Goal: Entertainment & Leisure: Browse casually

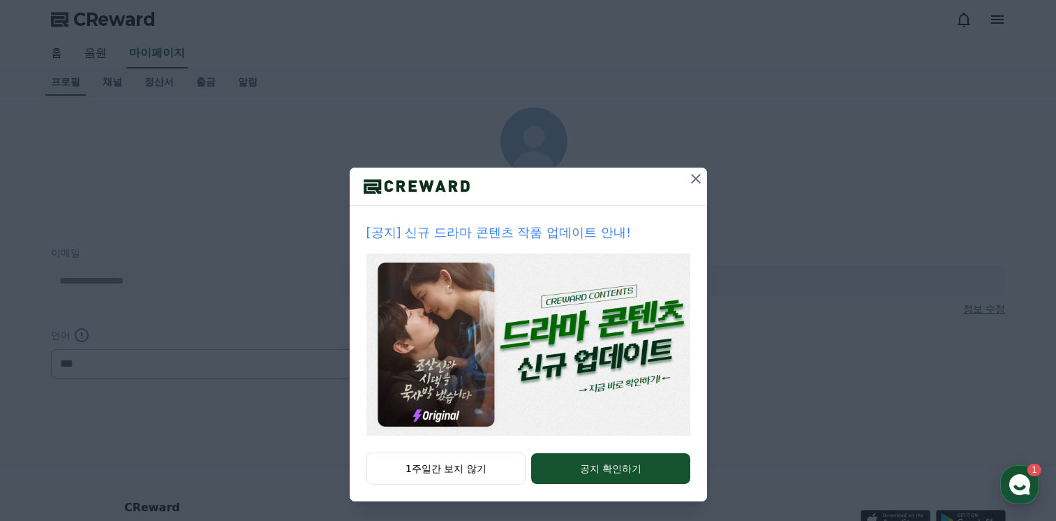
select select "**********"
click at [687, 179] on icon at bounding box center [695, 178] width 17 height 17
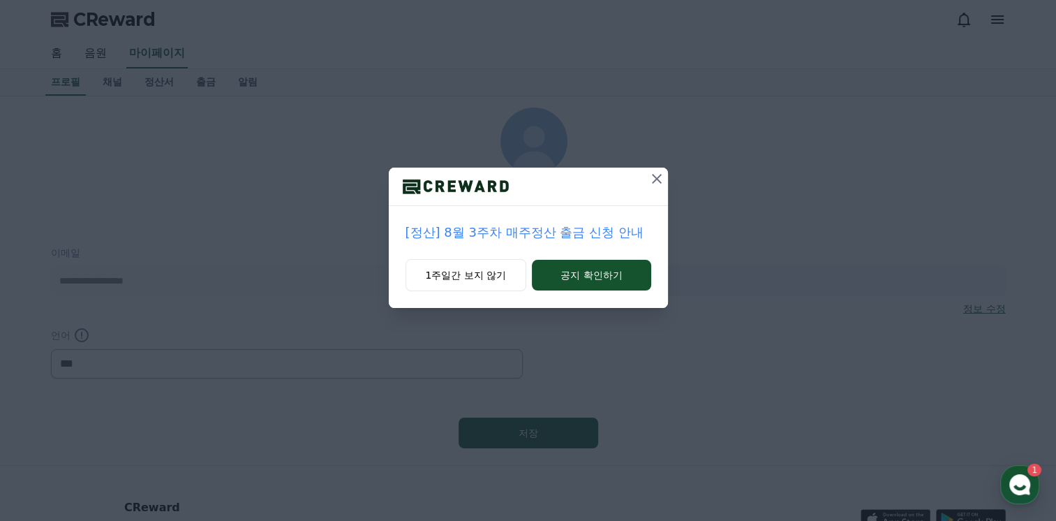
click at [655, 177] on icon at bounding box center [657, 179] width 10 height 10
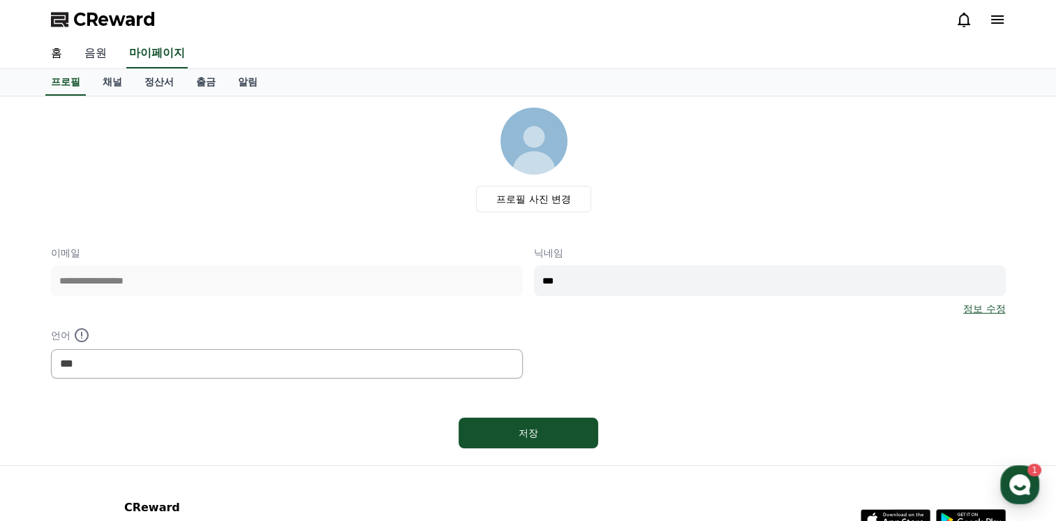
click at [91, 52] on link "음원" at bounding box center [95, 53] width 45 height 29
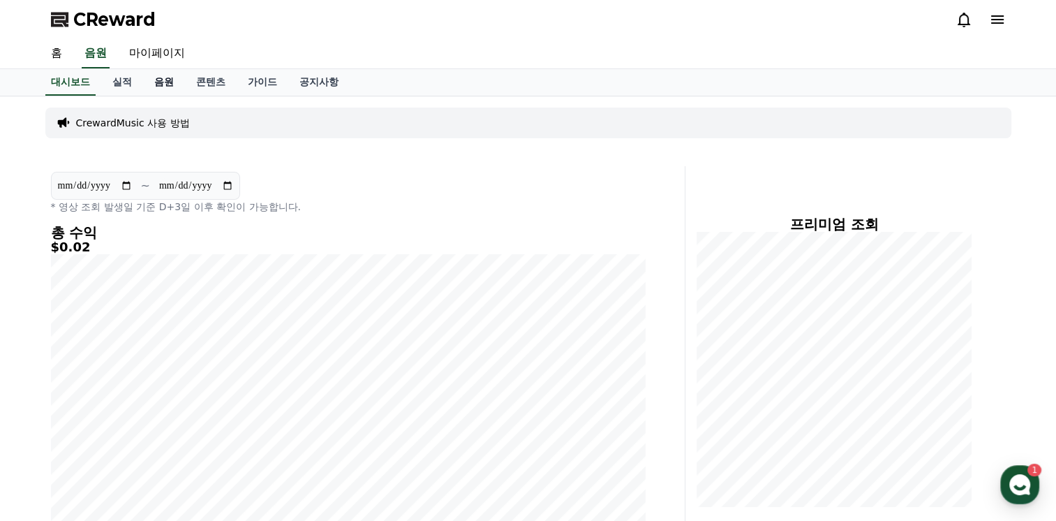
click at [170, 79] on link "음원" at bounding box center [164, 82] width 42 height 27
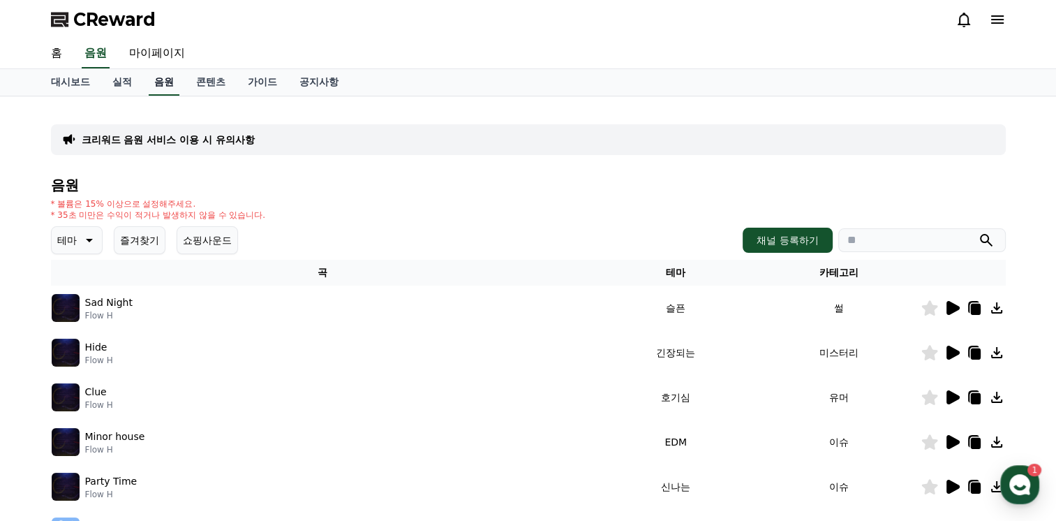
click at [170, 79] on link "음원" at bounding box center [164, 82] width 31 height 27
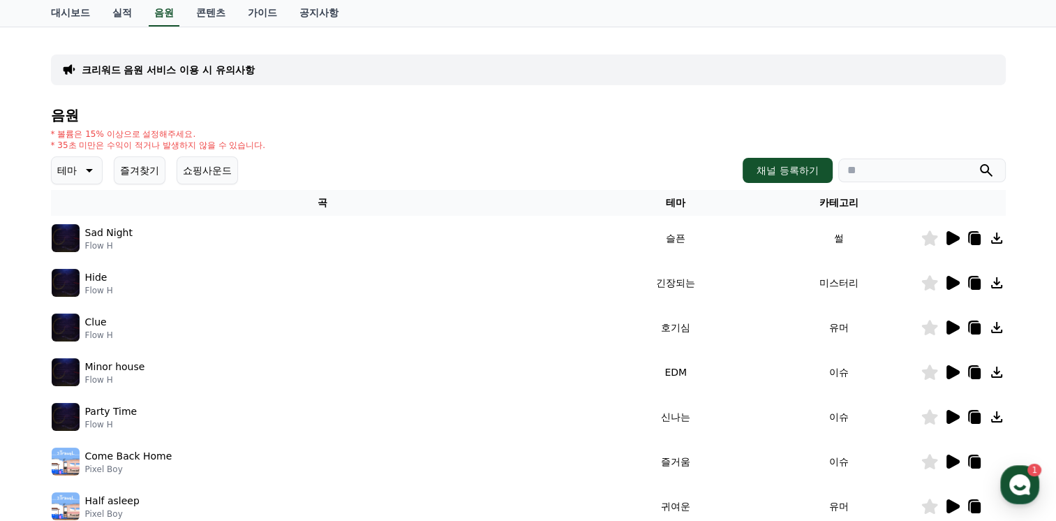
click at [87, 169] on icon at bounding box center [89, 170] width 7 height 3
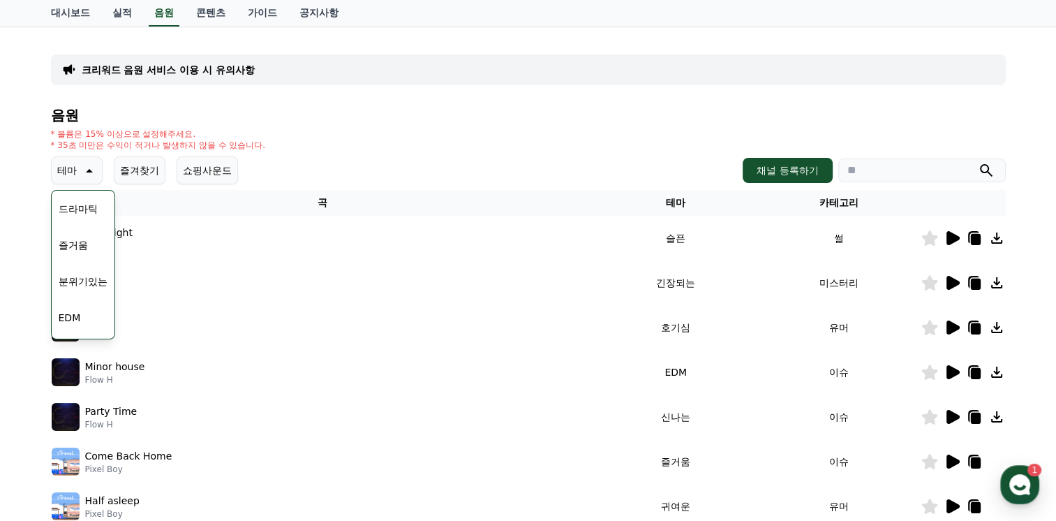
scroll to position [349, 0]
click at [70, 261] on button "분위기있는" at bounding box center [83, 257] width 60 height 31
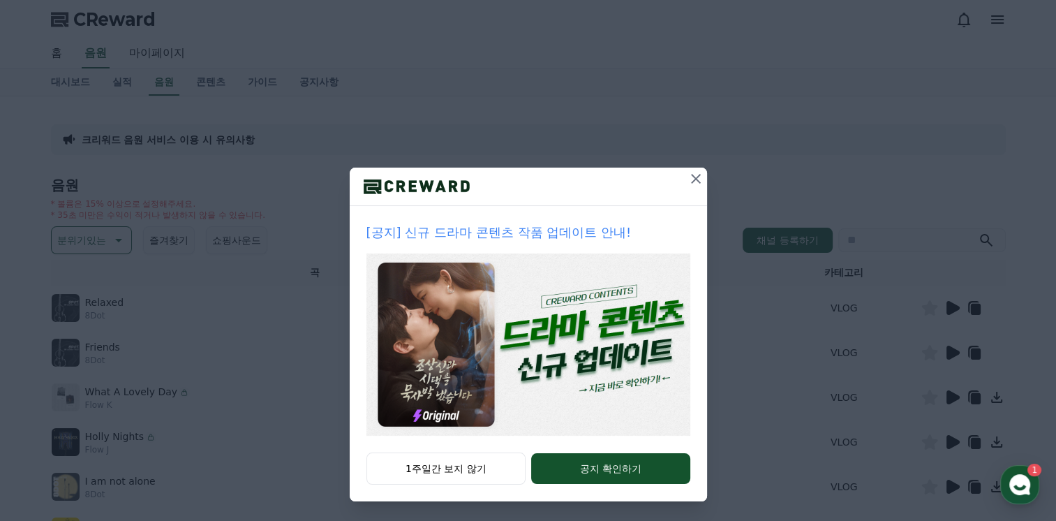
click at [693, 175] on icon at bounding box center [696, 179] width 10 height 10
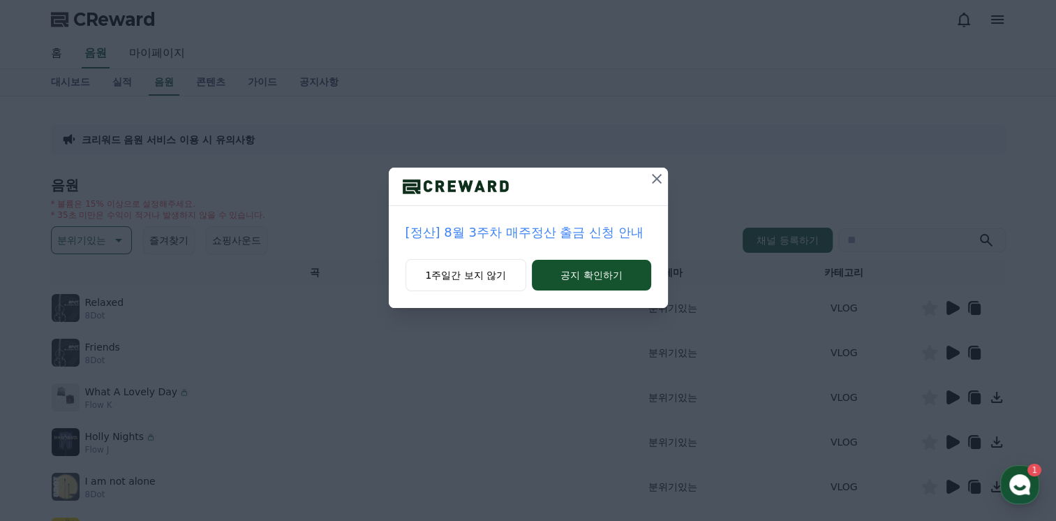
click at [653, 178] on icon at bounding box center [656, 178] width 17 height 17
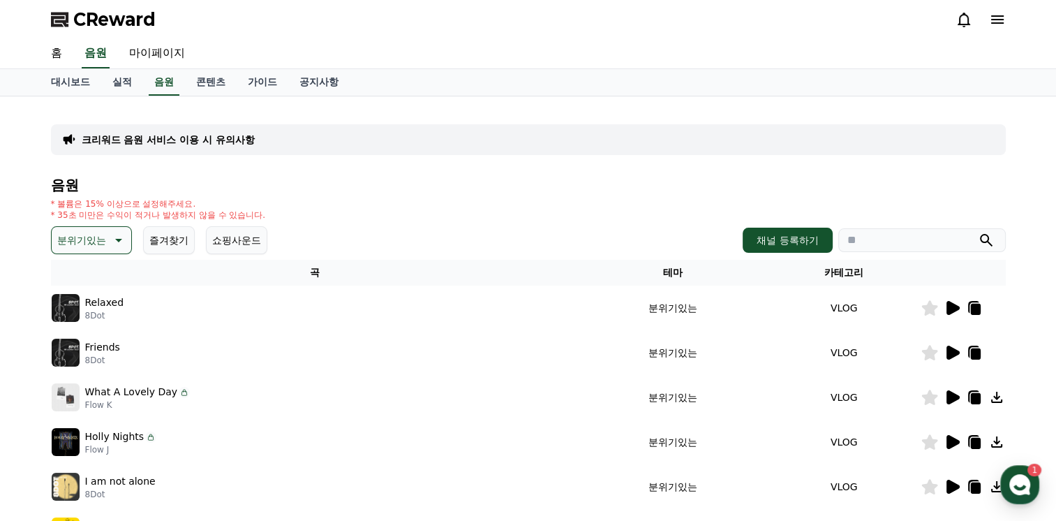
click at [943, 302] on icon at bounding box center [951, 307] width 17 height 17
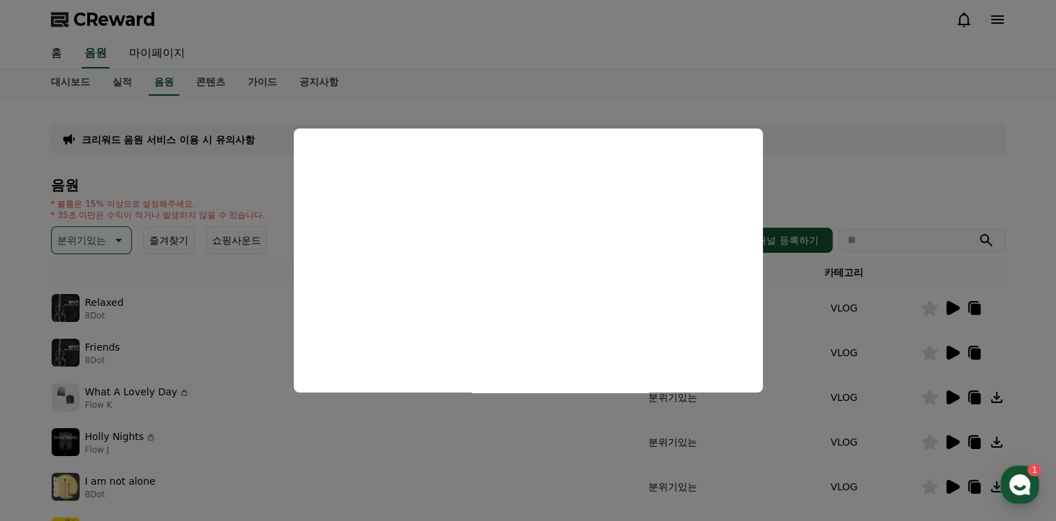
click at [756, 91] on button "close modal" at bounding box center [528, 260] width 1056 height 521
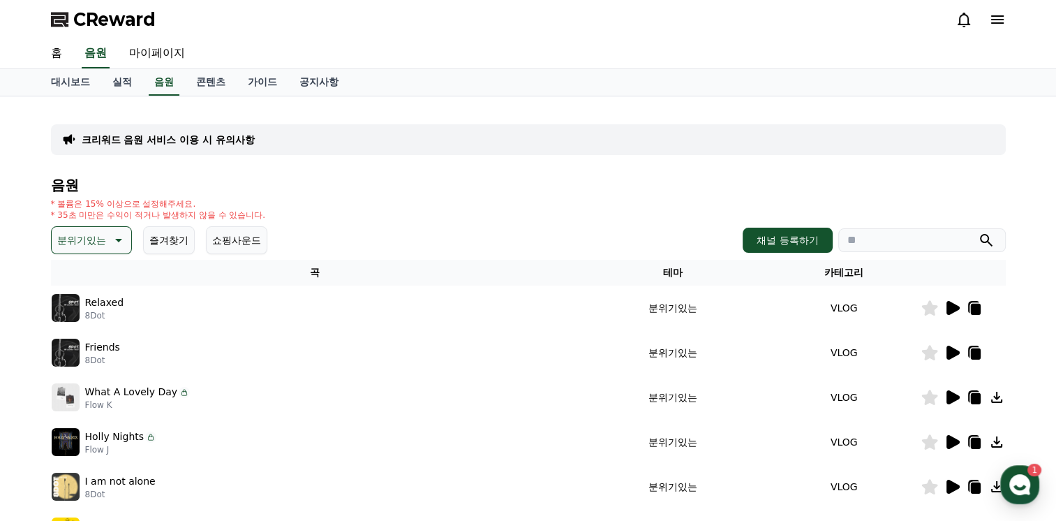
click at [949, 348] on icon at bounding box center [952, 352] width 13 height 14
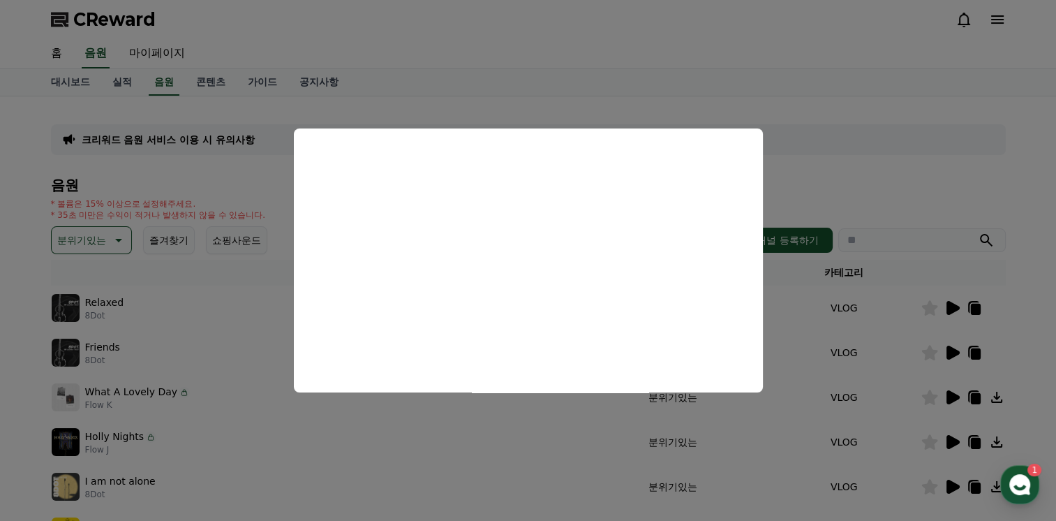
click at [868, 153] on button "close modal" at bounding box center [528, 260] width 1056 height 521
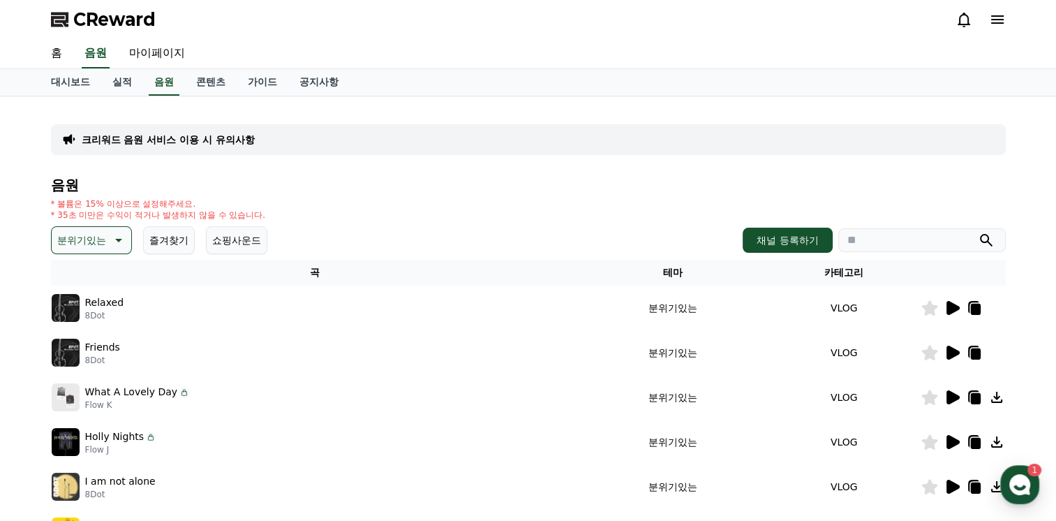
click at [946, 396] on icon at bounding box center [952, 397] width 13 height 14
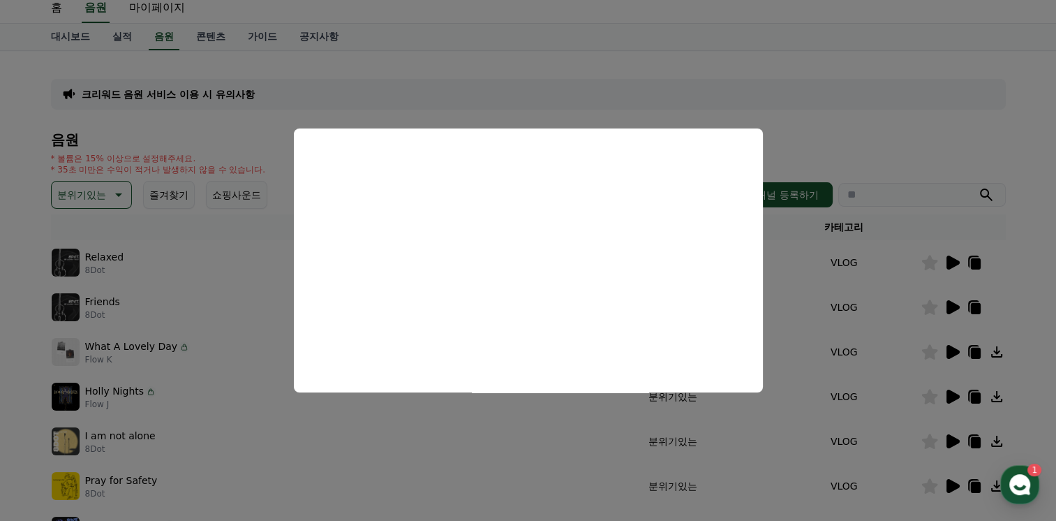
scroll to position [70, 0]
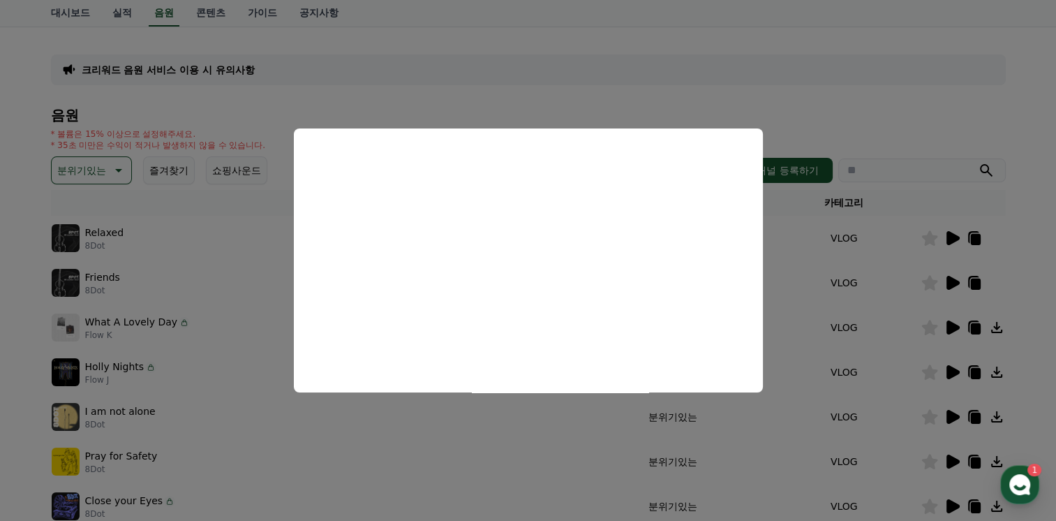
click at [953, 375] on button "close modal" at bounding box center [528, 260] width 1056 height 521
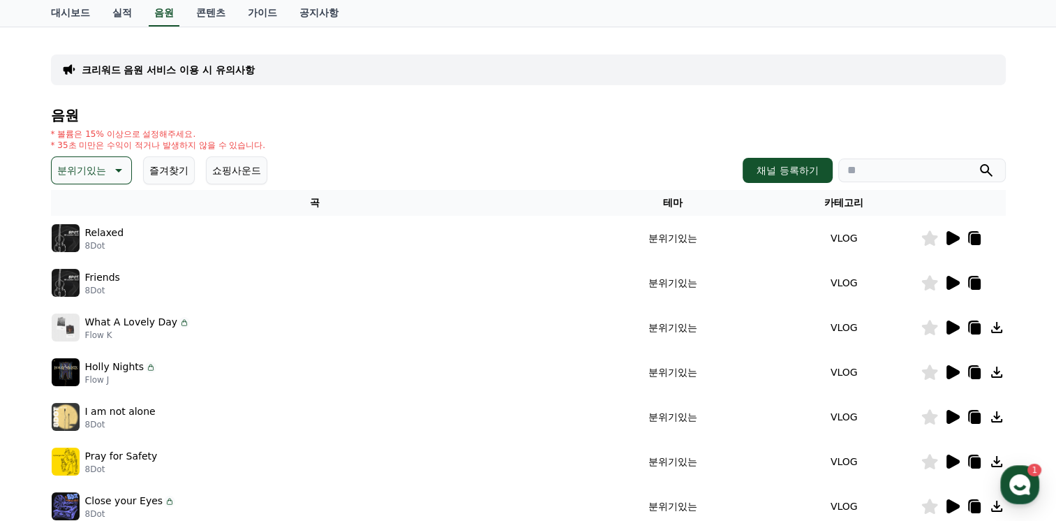
click at [952, 373] on icon at bounding box center [952, 372] width 13 height 14
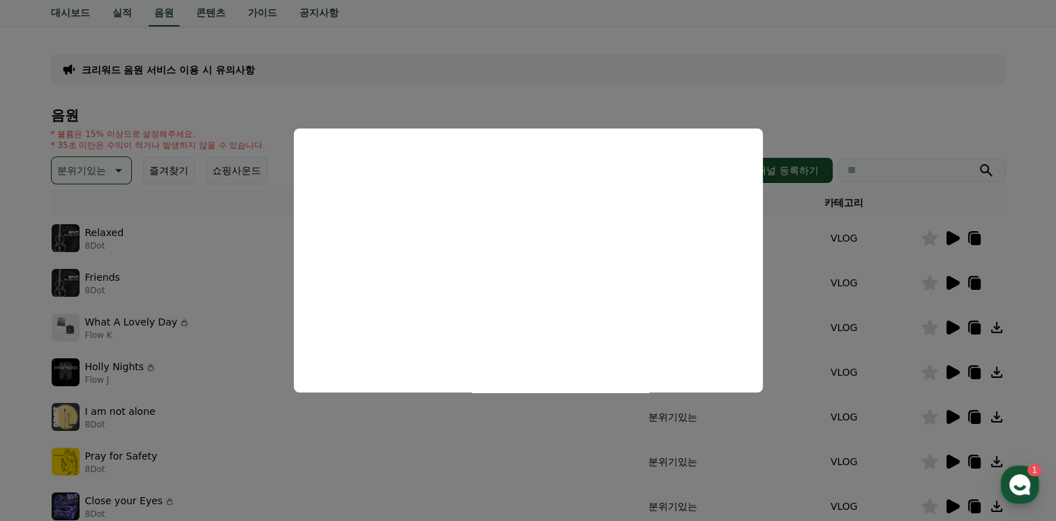
click at [835, 85] on button "close modal" at bounding box center [528, 260] width 1056 height 521
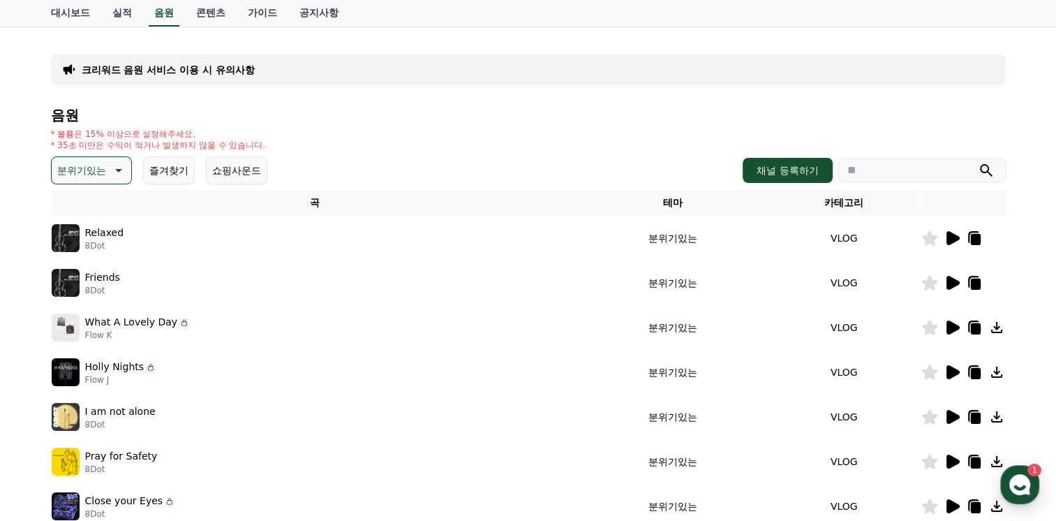
click at [949, 417] on icon at bounding box center [952, 417] width 13 height 14
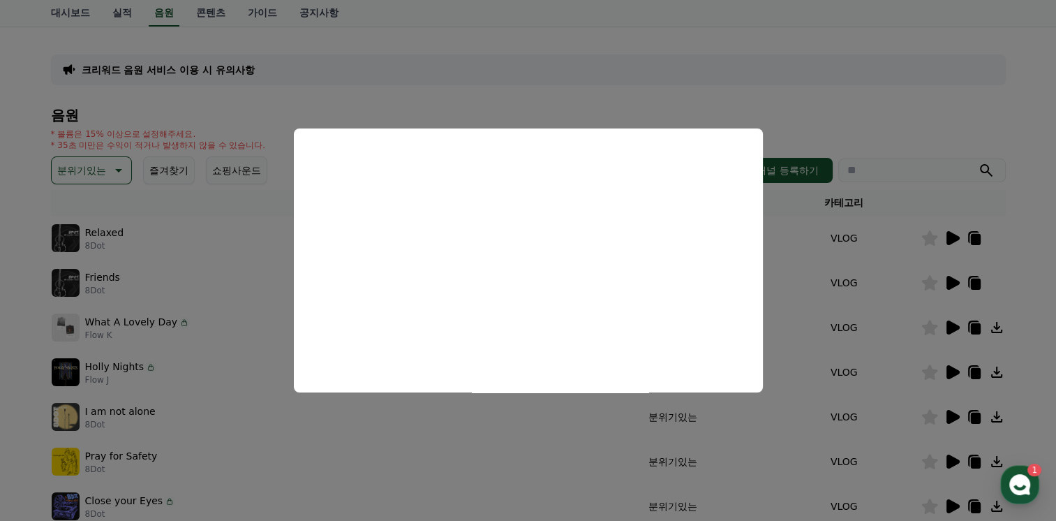
scroll to position [140, 0]
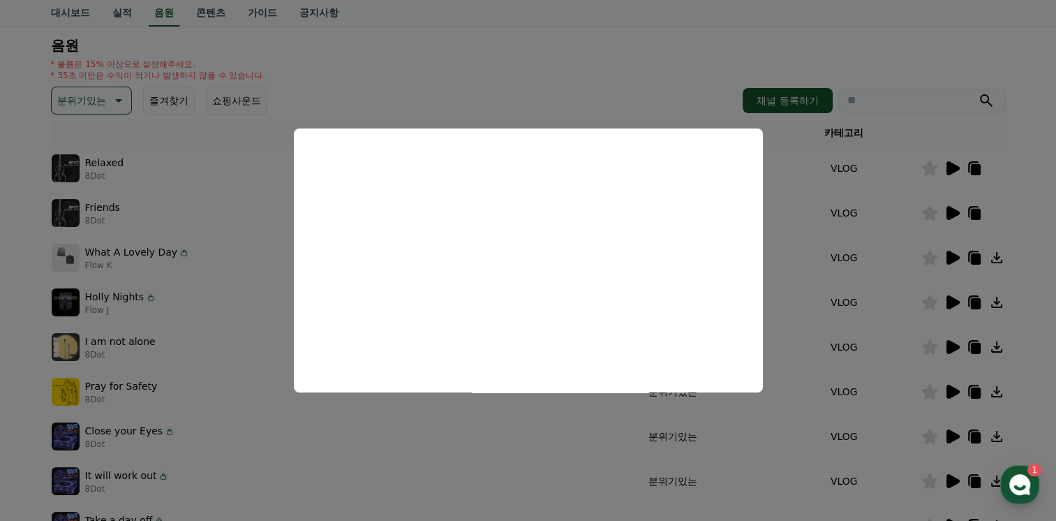
click at [944, 392] on button "close modal" at bounding box center [528, 260] width 1056 height 521
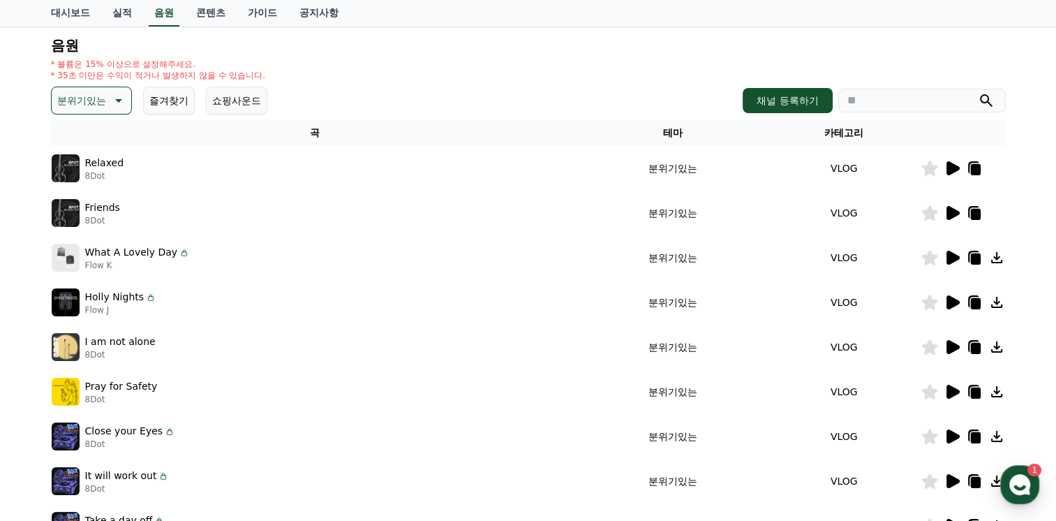
click at [946, 391] on icon at bounding box center [952, 392] width 13 height 14
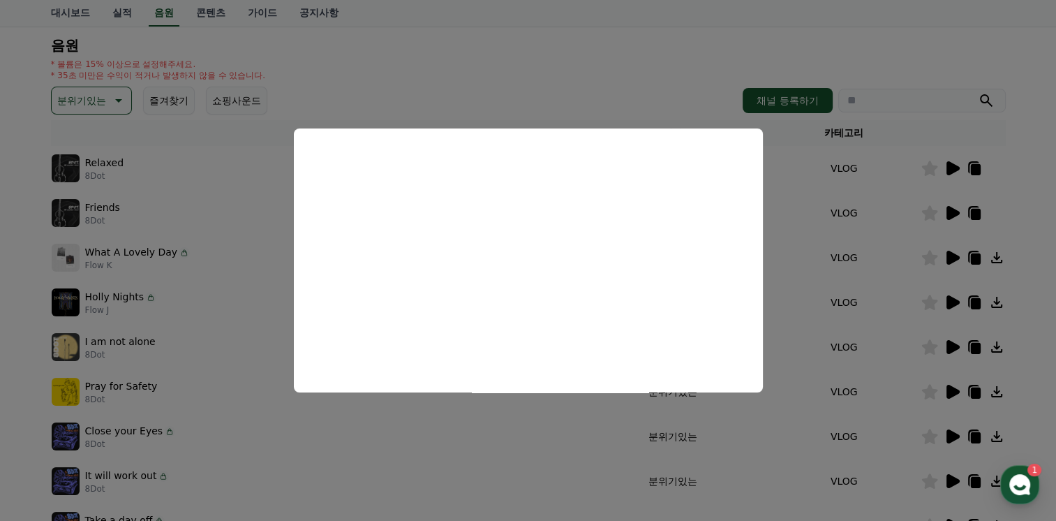
click at [997, 391] on button "close modal" at bounding box center [528, 260] width 1056 height 521
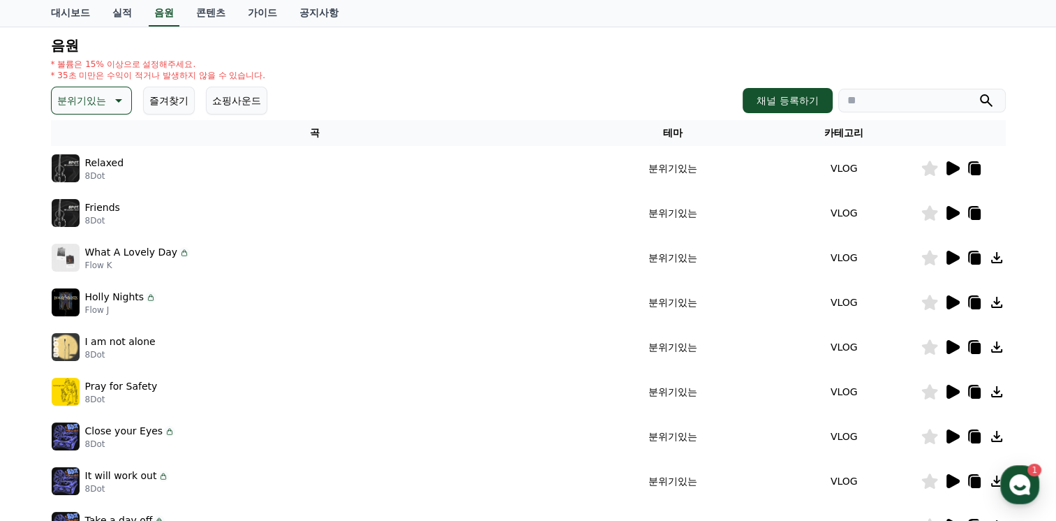
click at [997, 391] on icon at bounding box center [996, 391] width 11 height 11
click at [994, 392] on icon at bounding box center [996, 391] width 17 height 17
click at [954, 438] on icon at bounding box center [952, 436] width 13 height 14
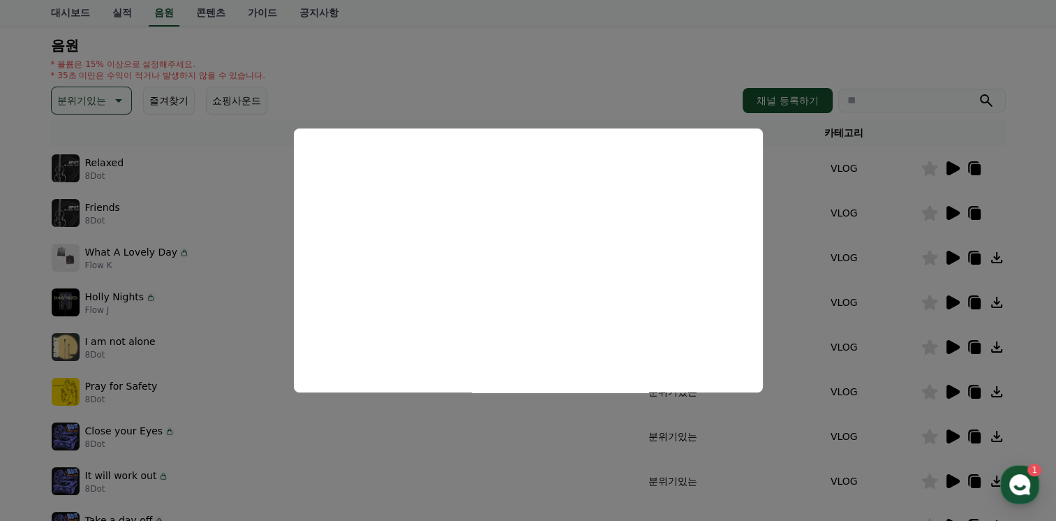
click at [949, 477] on button "close modal" at bounding box center [528, 260] width 1056 height 521
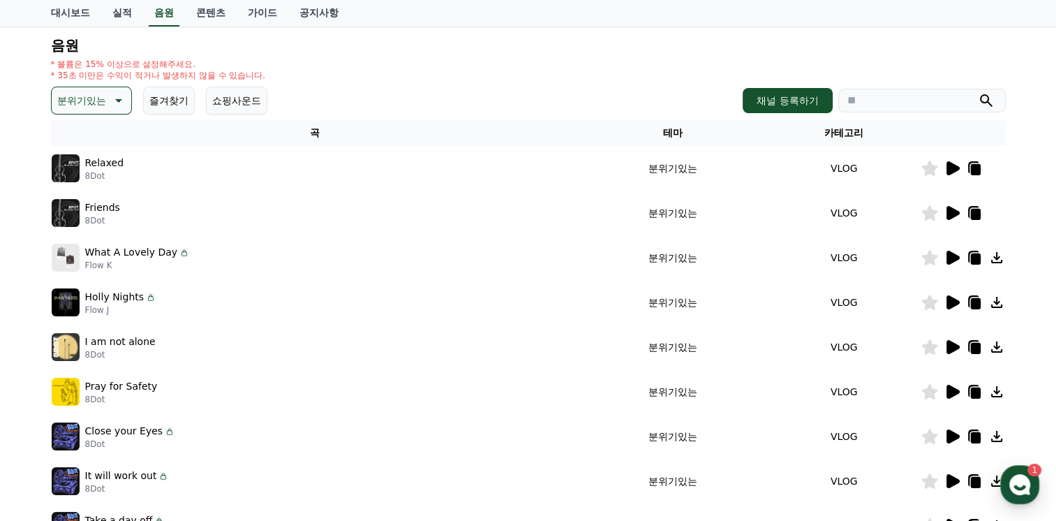
click at [949, 479] on icon at bounding box center [952, 481] width 13 height 14
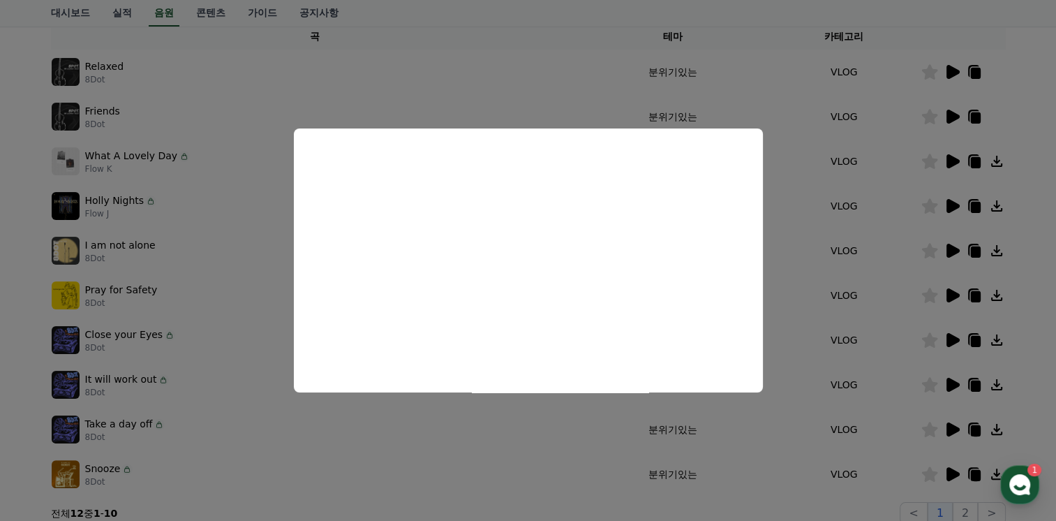
scroll to position [279, 0]
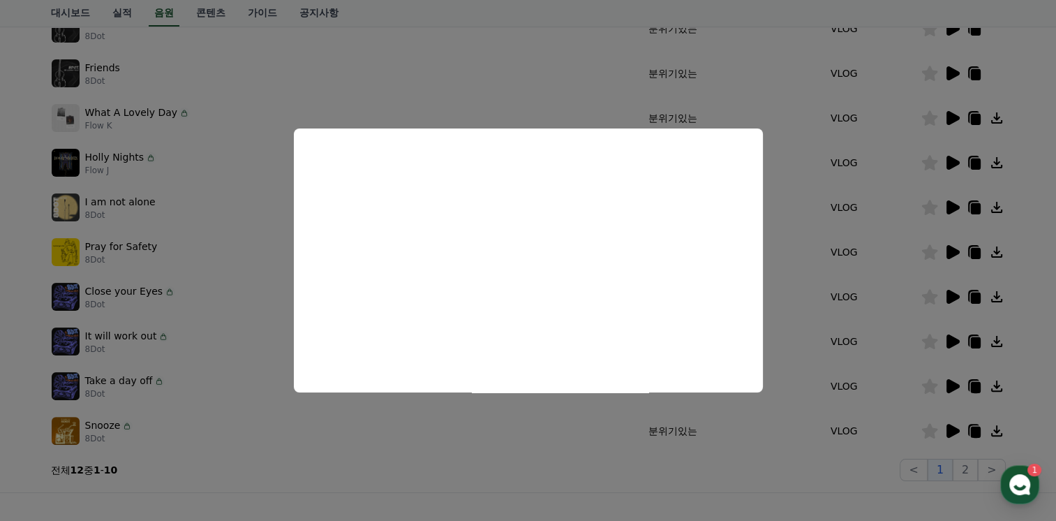
click at [951, 387] on button "close modal" at bounding box center [528, 260] width 1056 height 521
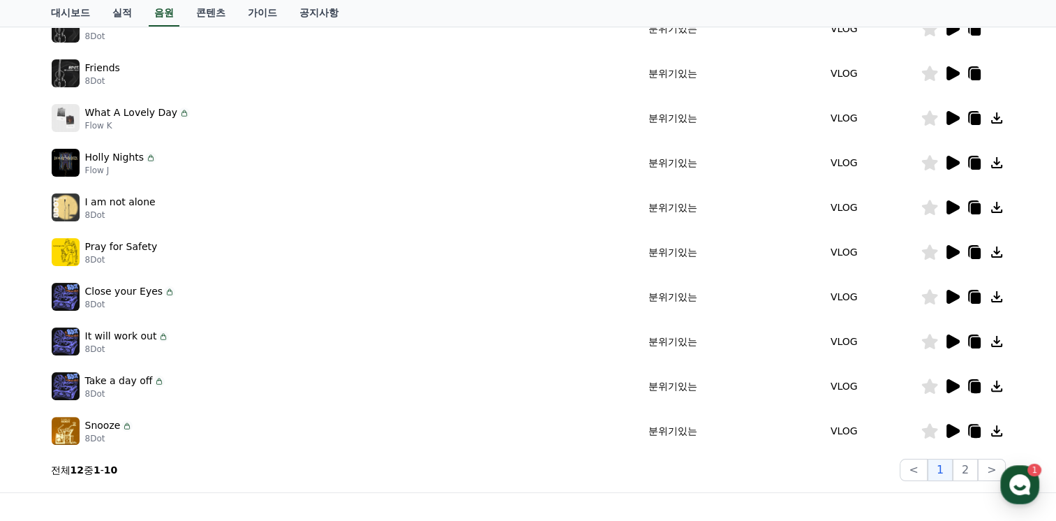
click at [951, 387] on icon at bounding box center [952, 386] width 13 height 14
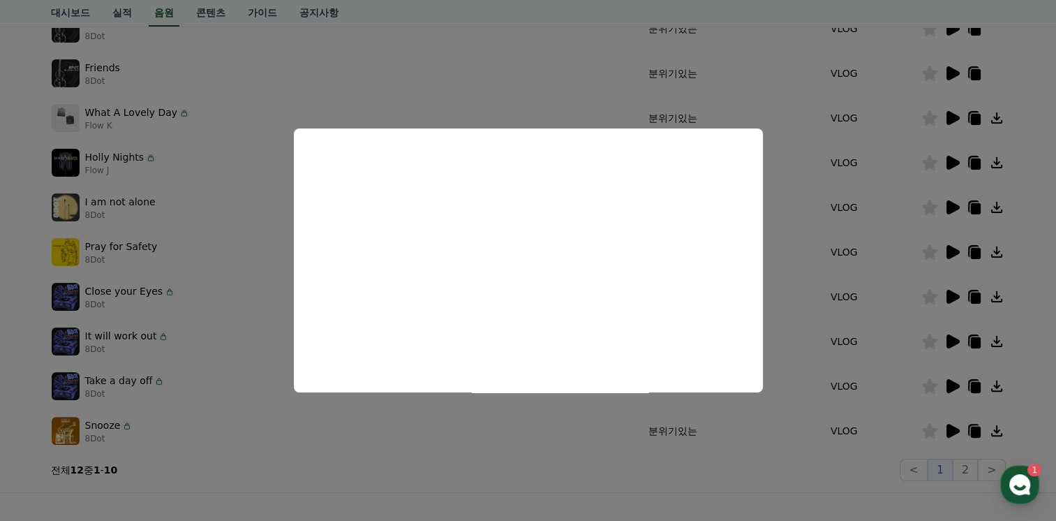
click at [949, 429] on button "close modal" at bounding box center [528, 260] width 1056 height 521
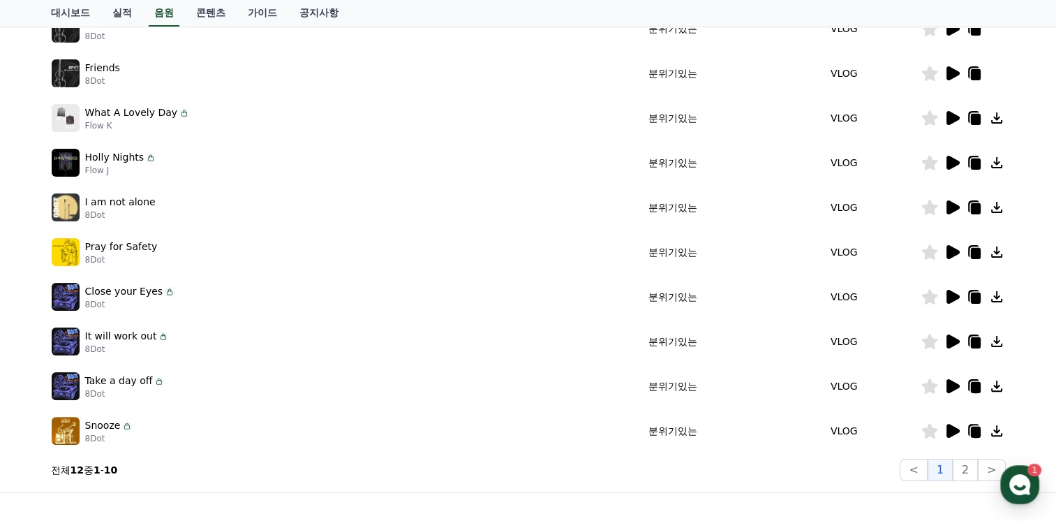
click at [951, 431] on icon at bounding box center [952, 431] width 13 height 14
